Goal: Task Accomplishment & Management: Use online tool/utility

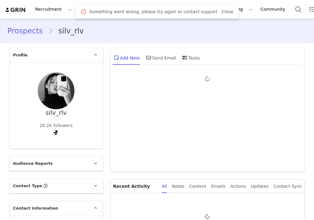
type input "+1 ([GEOGRAPHIC_DATA])"
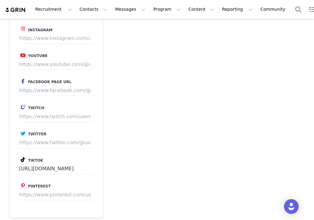
scroll to position [646, 0]
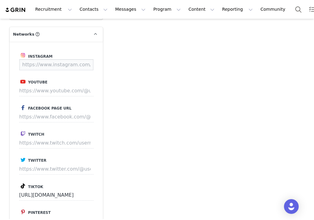
click at [47, 61] on input at bounding box center [56, 64] width 74 height 11
paste input "https://www.instagram.com/silvia_araque"
type input "https://www.instagram.com/silvia_araque"
click at [88, 63] on button "Save" at bounding box center [82, 64] width 22 height 11
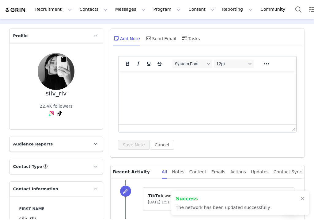
scroll to position [0, 0]
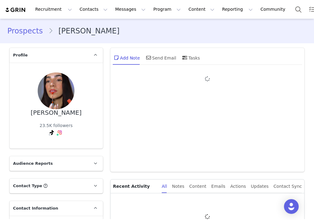
type input "+1 (United States)"
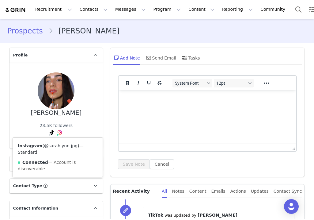
click at [61, 145] on link "@sarahlynn.jpg" at bounding box center [60, 145] width 33 height 5
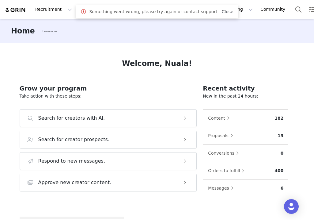
click at [223, 10] on link "Close" at bounding box center [228, 11] width 12 height 5
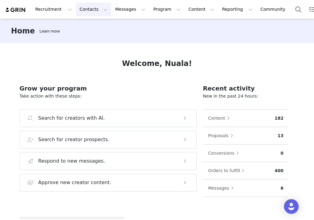
click at [85, 9] on button "Contacts Contacts" at bounding box center [93, 9] width 35 height 14
click at [92, 41] on p "Prospects" at bounding box center [87, 38] width 21 height 6
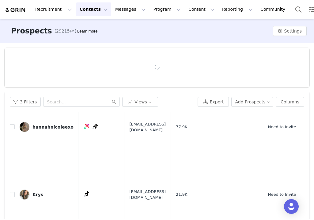
scroll to position [36, 0]
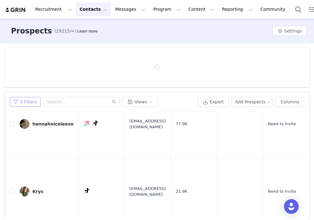
click at [30, 100] on button "3 Filters" at bounding box center [25, 102] width 31 height 10
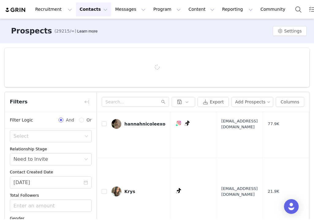
scroll to position [87, 0]
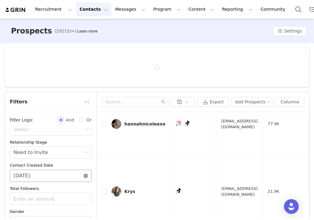
click at [88, 177] on div "09/30/2025" at bounding box center [51, 175] width 82 height 12
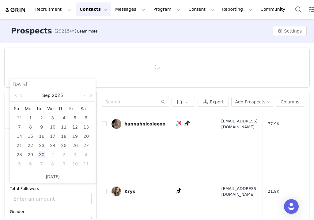
click at [82, 94] on link at bounding box center [84, 95] width 6 height 12
click at [53, 117] on div "1" at bounding box center [52, 117] width 7 height 7
type input "[DATE]"
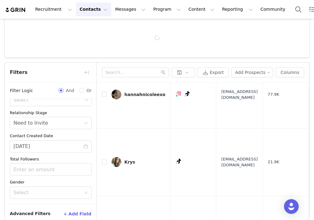
scroll to position [61, 0]
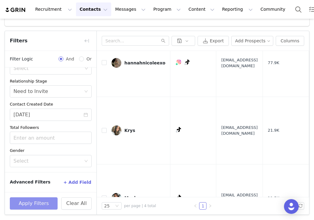
click at [44, 202] on button "Apply Filters" at bounding box center [34, 203] width 48 height 12
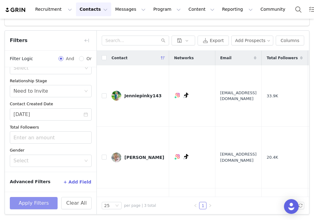
scroll to position [56, 0]
